Goal: Transaction & Acquisition: Purchase product/service

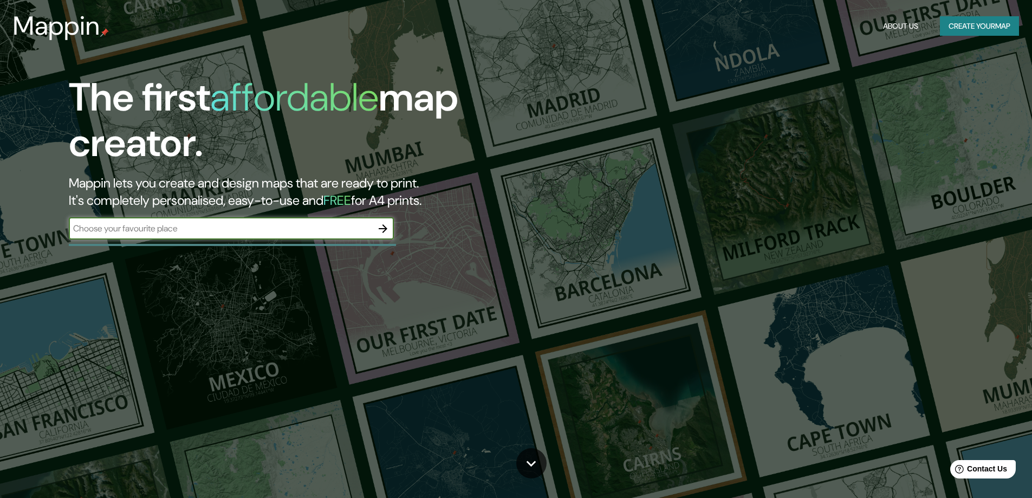
click at [153, 229] on input "text" at bounding box center [220, 228] width 303 height 12
type input "[GEOGRAPHIC_DATA]"
click at [379, 229] on icon "button" at bounding box center [382, 228] width 13 height 13
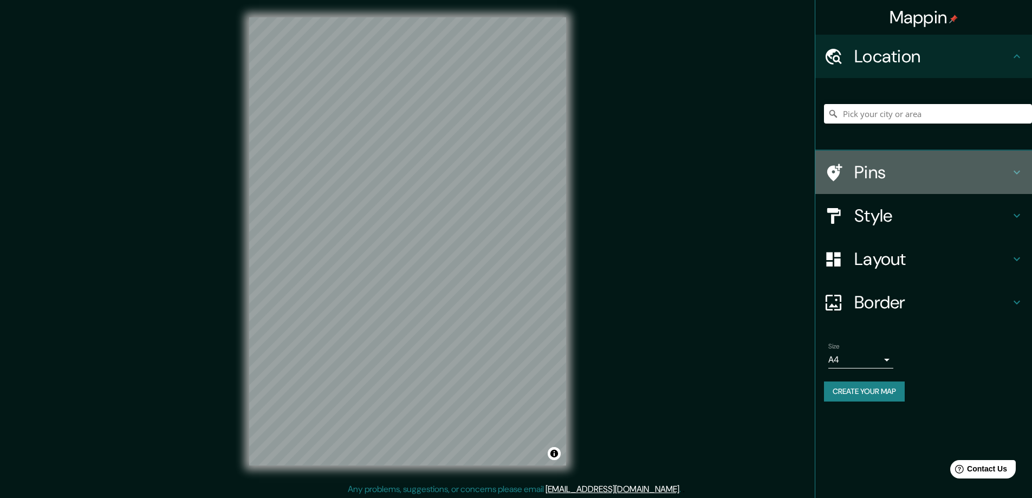
click at [930, 172] on h4 "Pins" at bounding box center [932, 172] width 156 height 22
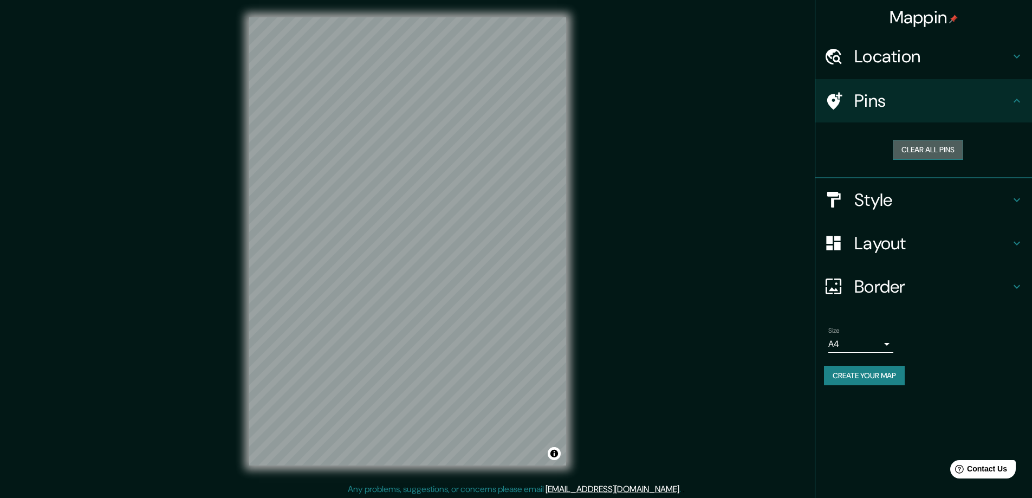
click at [923, 149] on button "Clear all pins" at bounding box center [928, 150] width 70 height 20
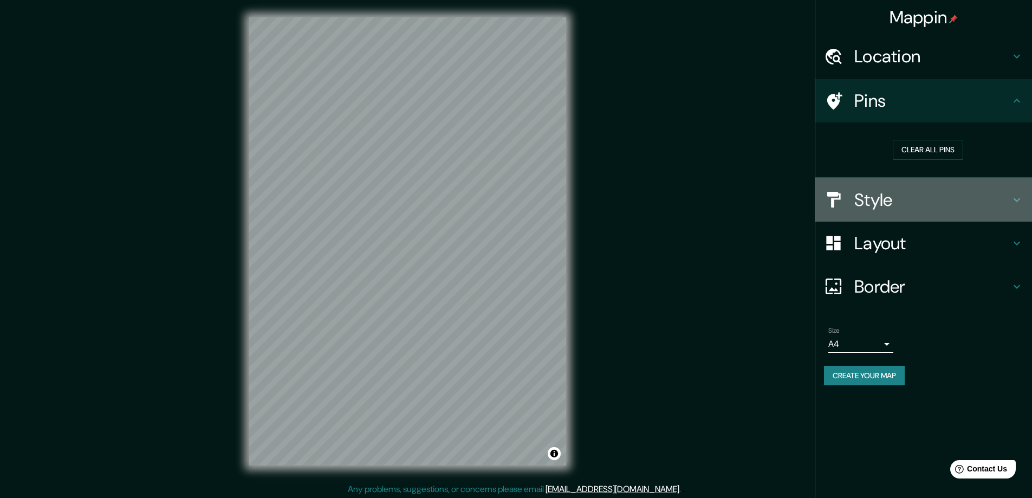
click at [910, 205] on h4 "Style" at bounding box center [932, 200] width 156 height 22
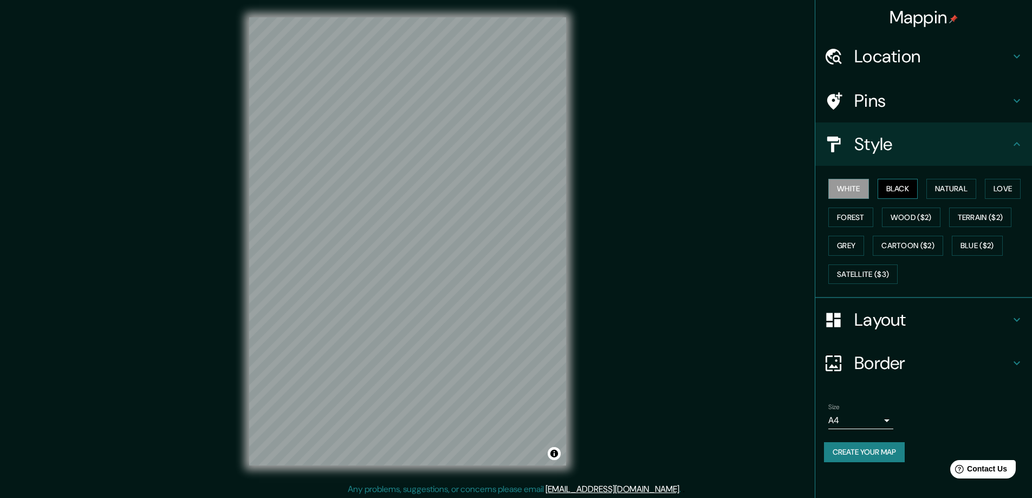
click at [899, 183] on button "Black" at bounding box center [897, 189] width 41 height 20
click at [948, 184] on button "Natural" at bounding box center [951, 189] width 50 height 20
click at [1003, 187] on button "Love" at bounding box center [1003, 189] width 36 height 20
click at [857, 219] on button "Forest" at bounding box center [850, 217] width 45 height 20
click at [914, 215] on button "Wood ($2)" at bounding box center [911, 217] width 58 height 20
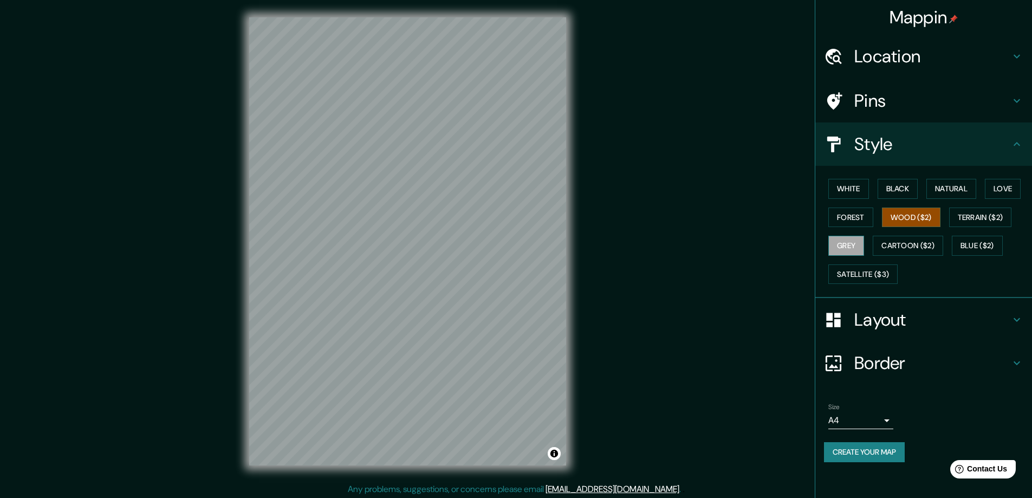
click at [850, 242] on button "Grey" at bounding box center [846, 246] width 36 height 20
click at [850, 187] on button "White" at bounding box center [848, 189] width 41 height 20
click at [982, 244] on button "Blue ($2)" at bounding box center [977, 246] width 51 height 20
click at [842, 242] on button "Grey" at bounding box center [846, 246] width 36 height 20
click at [851, 183] on button "White" at bounding box center [848, 189] width 41 height 20
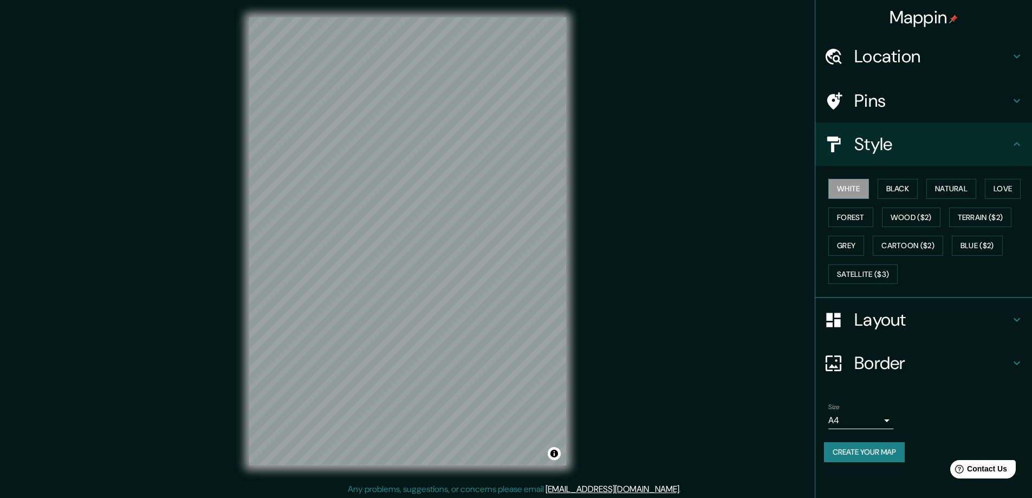
click at [880, 318] on h4 "Layout" at bounding box center [932, 320] width 156 height 22
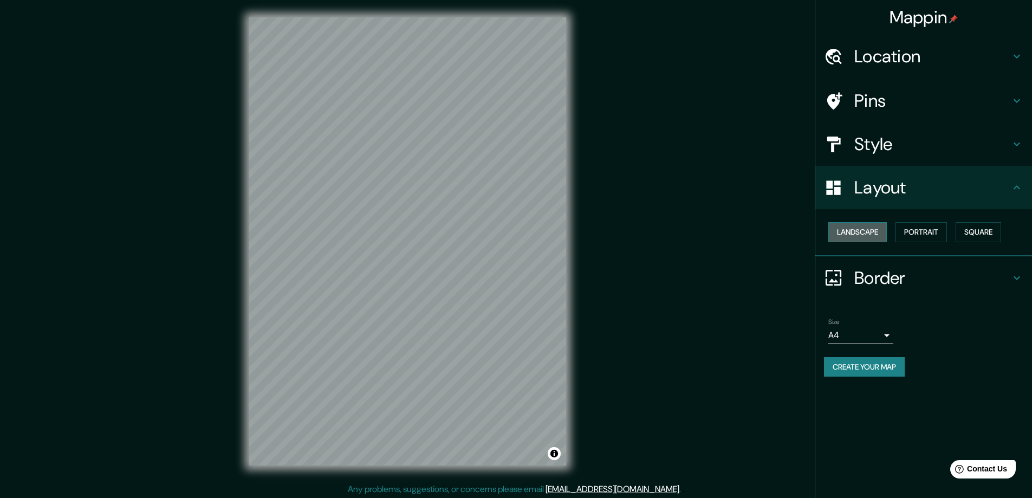
click at [858, 226] on button "Landscape" at bounding box center [857, 232] width 58 height 20
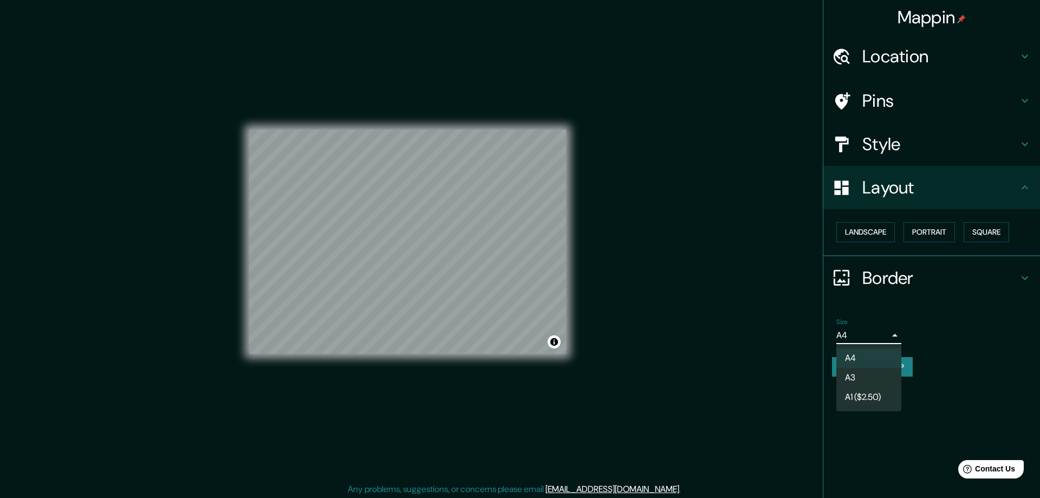
click at [853, 334] on body "Mappin Location Pins Style Layout Landscape Portrait Square Border Choose a bor…" at bounding box center [520, 249] width 1040 height 498
click at [868, 376] on li "A3" at bounding box center [868, 377] width 65 height 19
type input "a4"
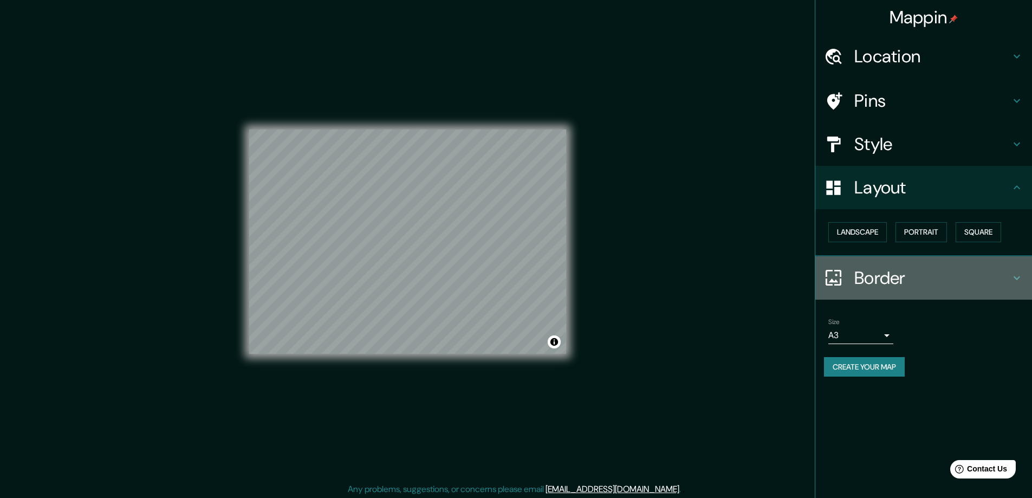
click at [902, 277] on h4 "Border" at bounding box center [932, 278] width 156 height 22
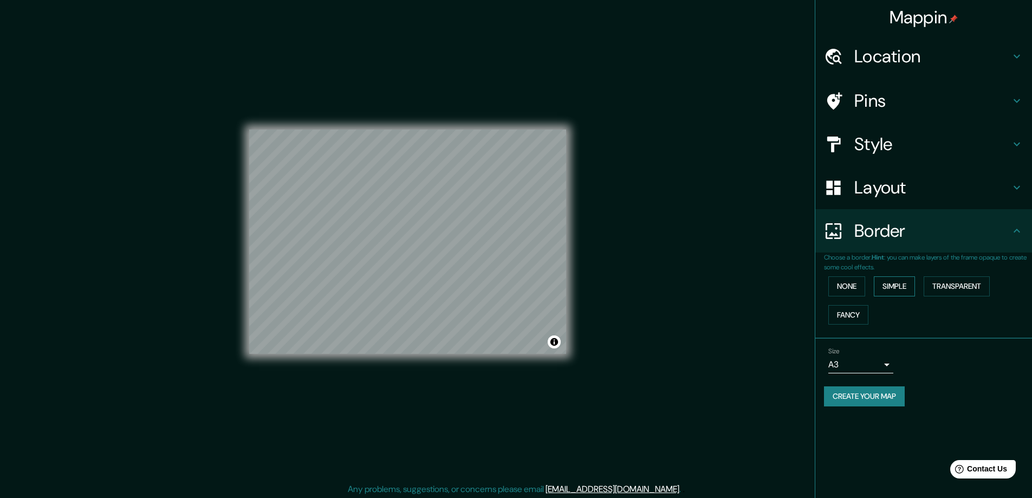
click at [897, 287] on button "Simple" at bounding box center [894, 286] width 41 height 20
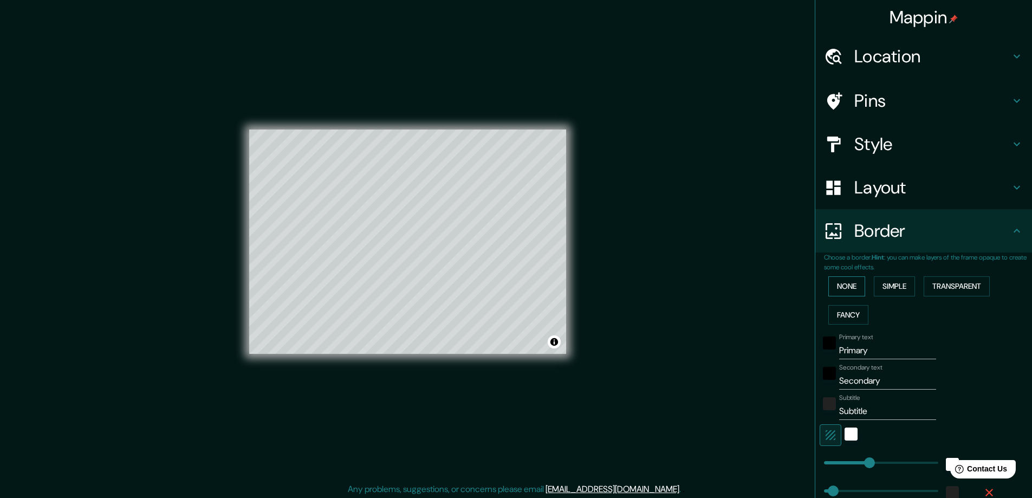
click at [849, 283] on button "None" at bounding box center [846, 286] width 37 height 20
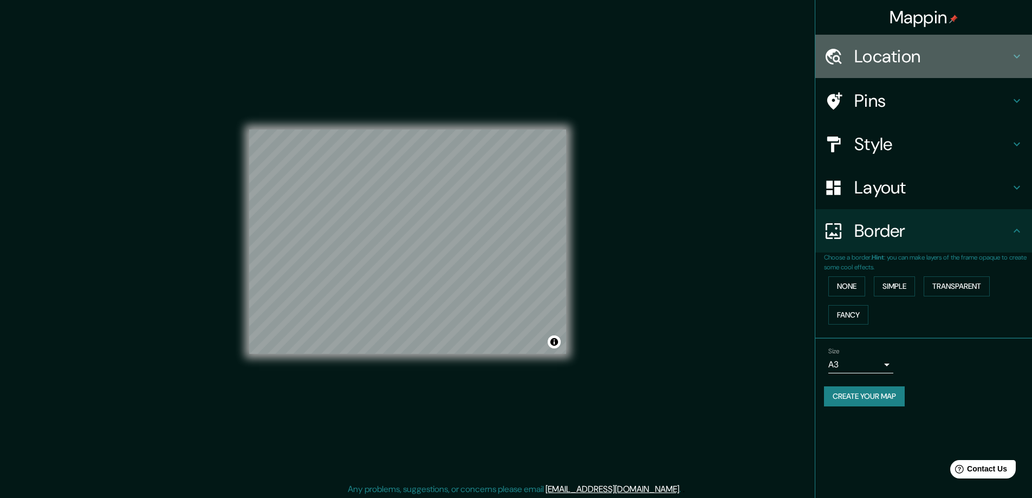
click at [893, 62] on h4 "Location" at bounding box center [932, 56] width 156 height 22
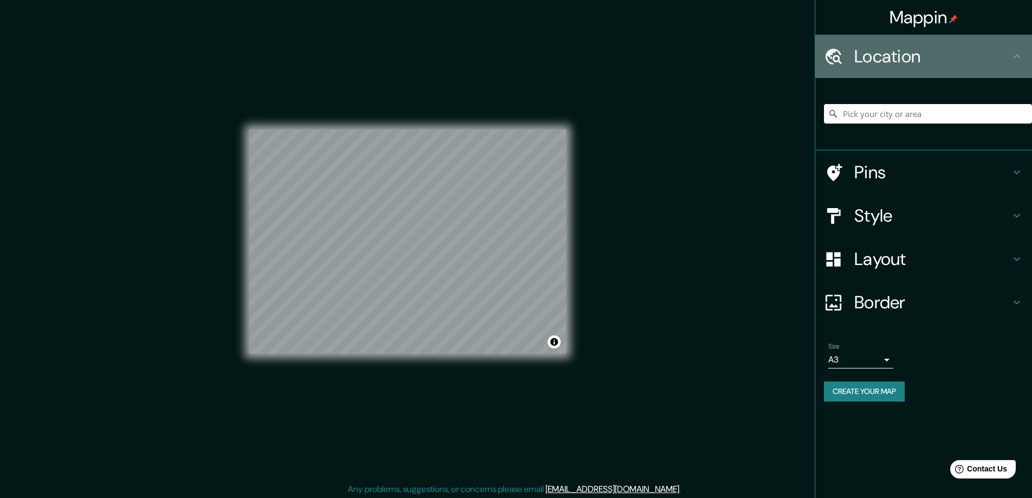
drag, startPoint x: 894, startPoint y: 62, endPoint x: 890, endPoint y: 84, distance: 23.1
click at [893, 65] on h4 "Location" at bounding box center [932, 56] width 156 height 22
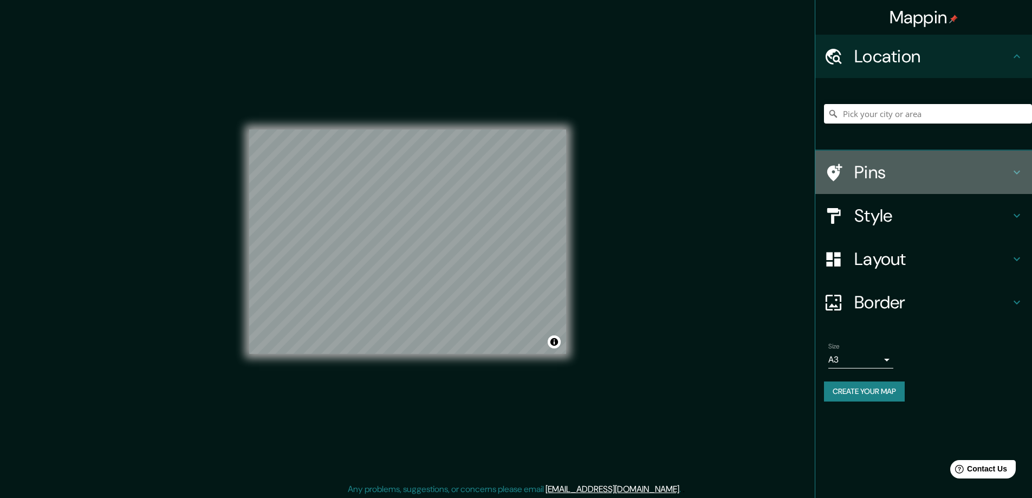
click at [879, 180] on h4 "Pins" at bounding box center [932, 172] width 156 height 22
